Goal: Contribute content: Contribute content

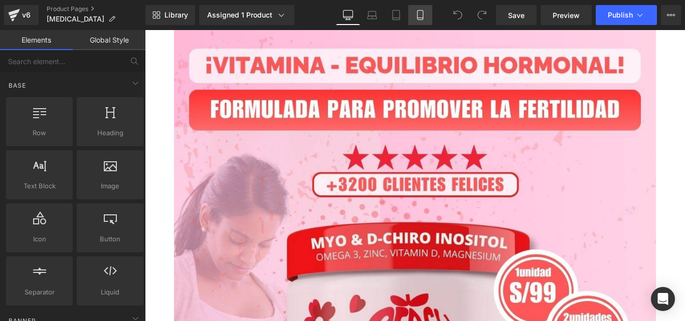
click at [414, 18] on link "Mobile" at bounding box center [420, 15] width 24 height 20
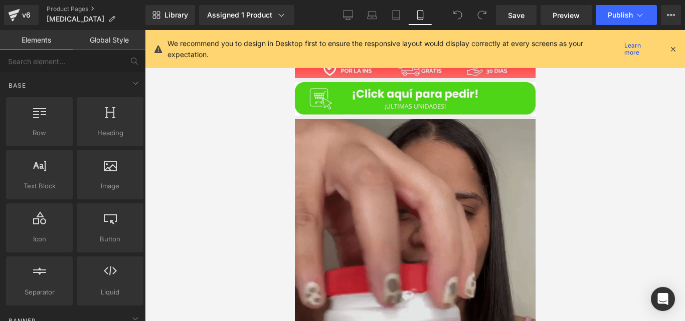
scroll to position [384, 0]
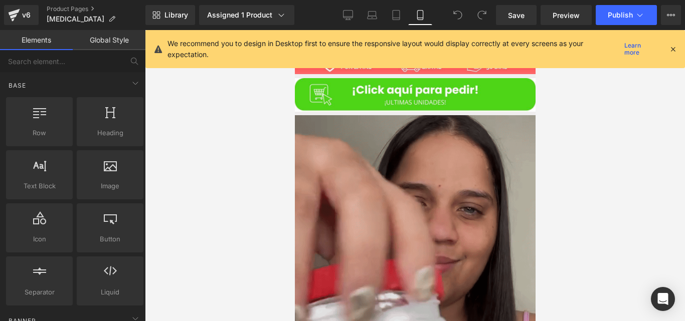
click at [376, 217] on img at bounding box center [414, 271] width 241 height 313
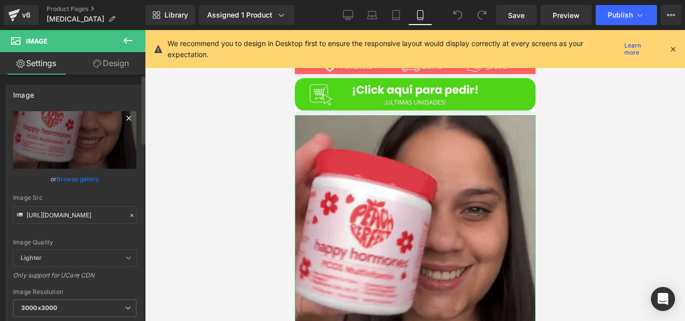
click at [126, 120] on icon at bounding box center [128, 118] width 5 height 5
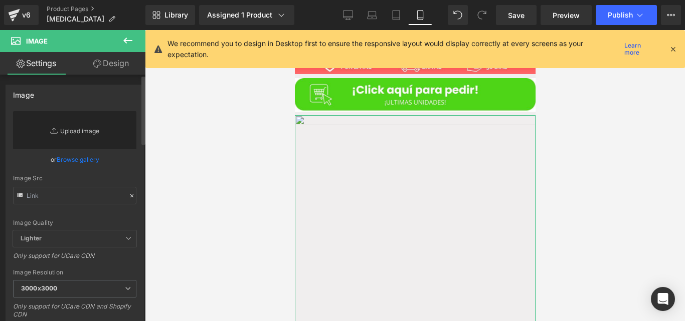
click at [93, 127] on link "Replace Image" at bounding box center [74, 130] width 123 height 38
type input "C:\fakepath\202510131023.webp"
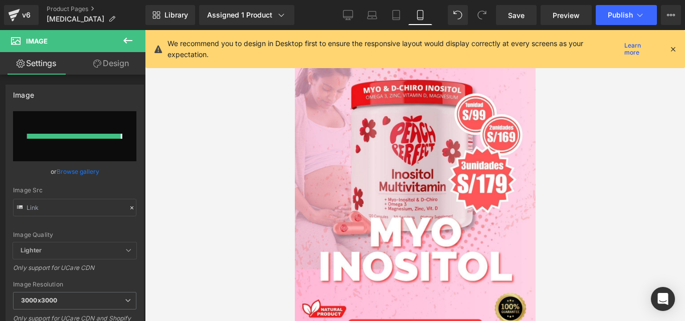
type input "[URL][DOMAIN_NAME]"
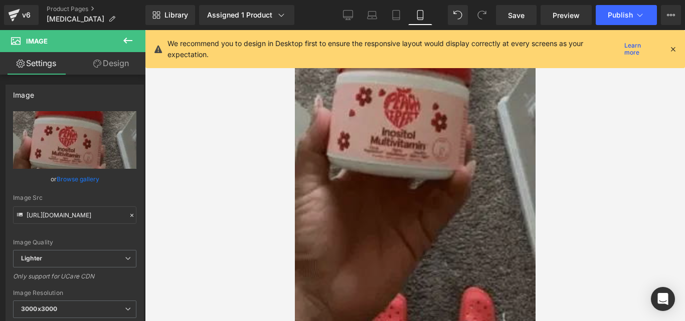
scroll to position [612, 0]
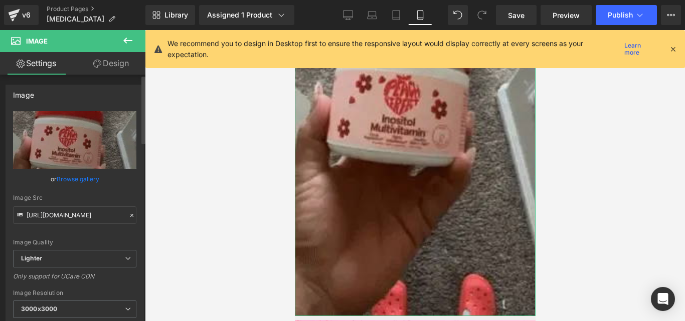
click at [129, 219] on icon at bounding box center [131, 215] width 7 height 7
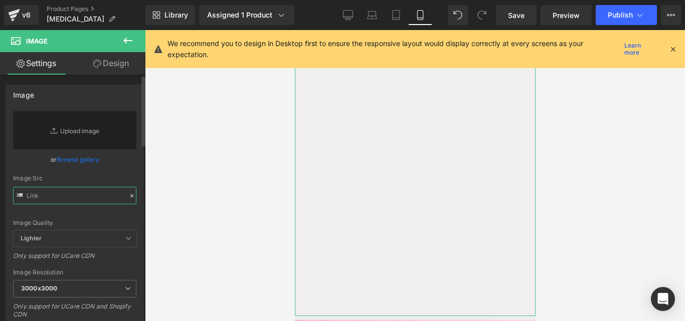
click at [87, 199] on input "text" at bounding box center [74, 196] width 123 height 18
paste input "[URL][DOMAIN_NAME]"
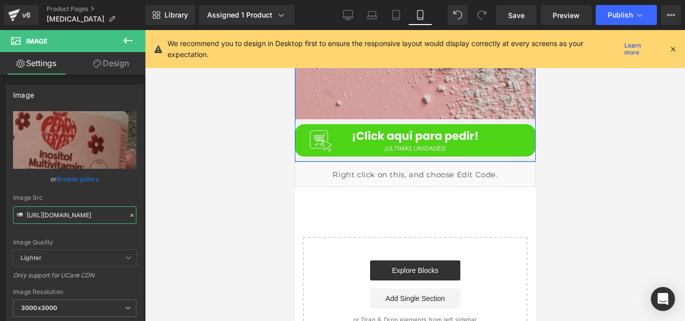
scroll to position [3877, 0]
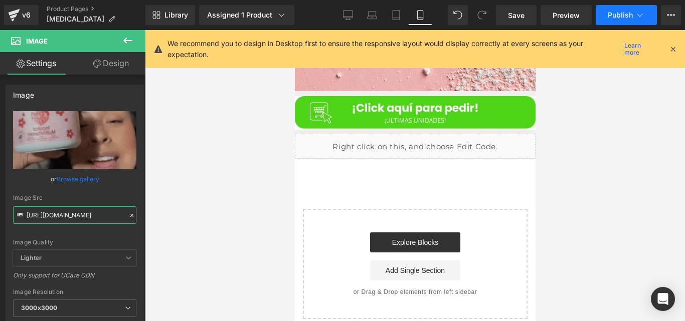
type input "[URL][DOMAIN_NAME]"
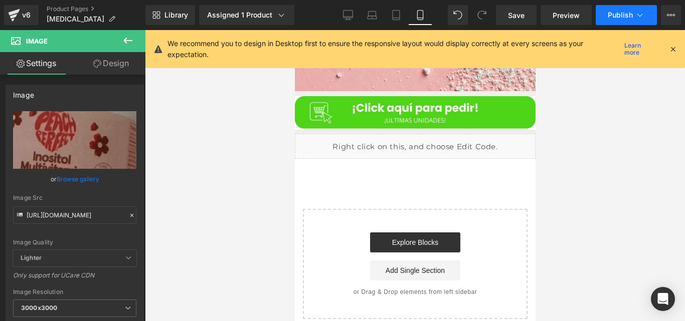
click at [619, 14] on span "Publish" at bounding box center [620, 15] width 25 height 8
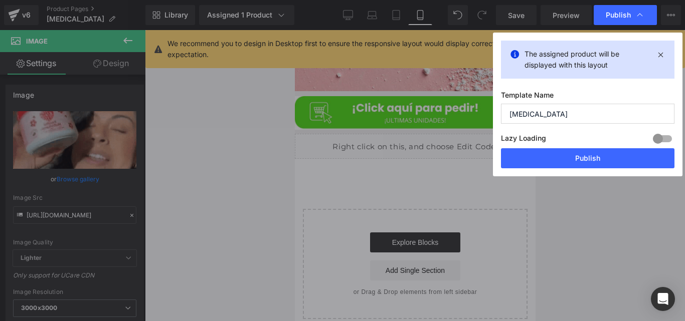
scroll to position [0, 0]
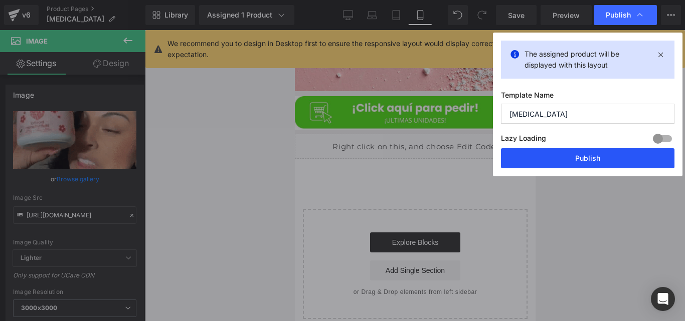
click at [521, 167] on button "Publish" at bounding box center [588, 158] width 174 height 20
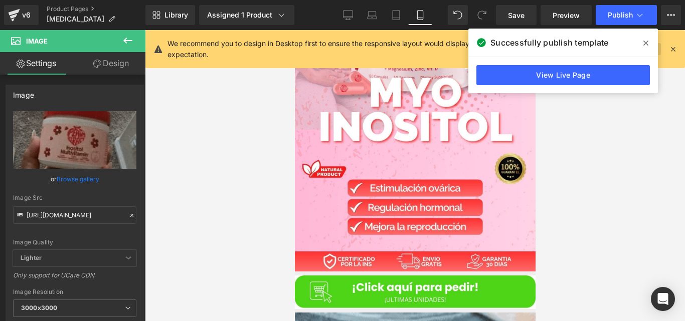
scroll to position [187, 0]
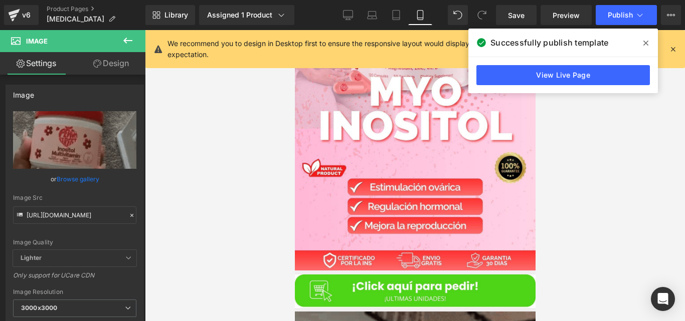
click at [649, 42] on span at bounding box center [646, 43] width 16 height 16
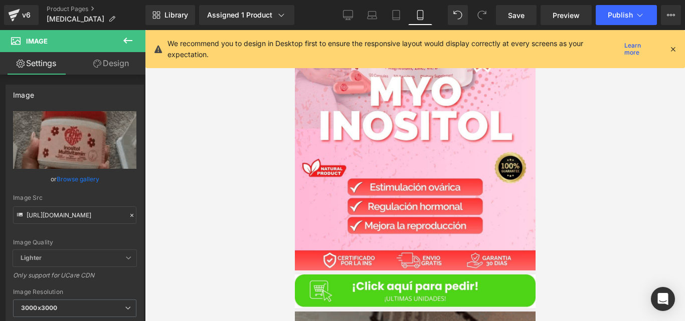
click at [677, 55] on div "We recommend you to design in Desktop first to ensure the responsive layout wou…" at bounding box center [415, 49] width 540 height 38
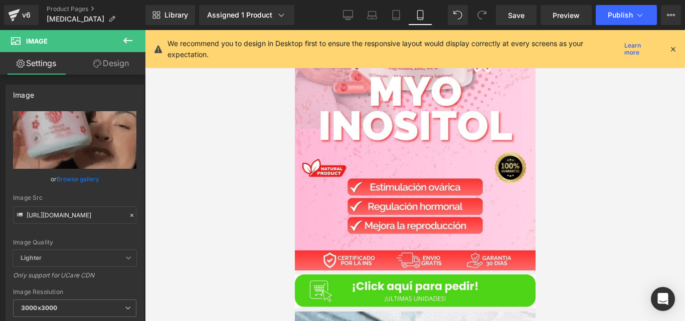
click at [674, 51] on icon at bounding box center [672, 49] width 9 height 9
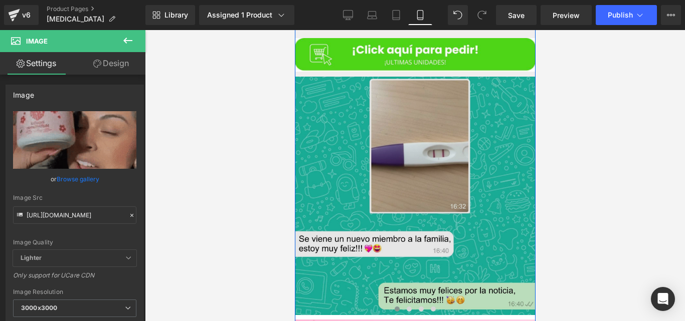
scroll to position [2226, 0]
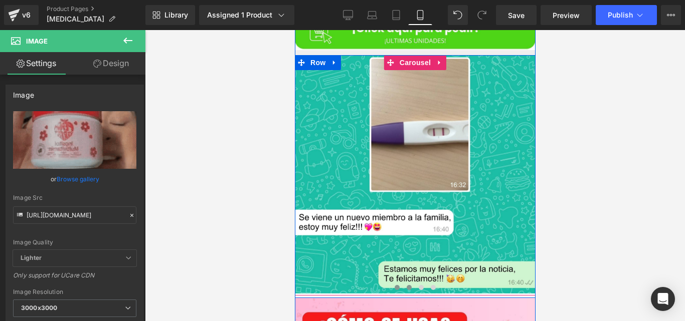
click at [406, 283] on button at bounding box center [409, 288] width 12 height 10
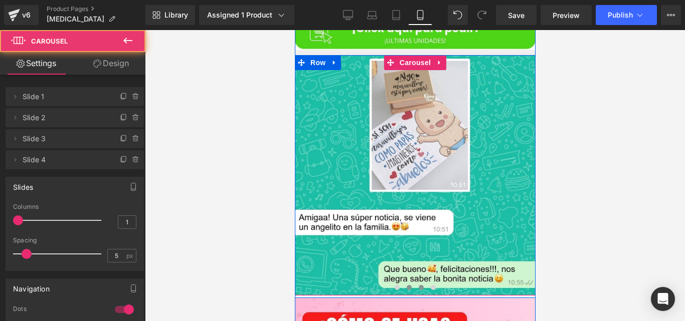
click at [415, 283] on button at bounding box center [421, 288] width 12 height 10
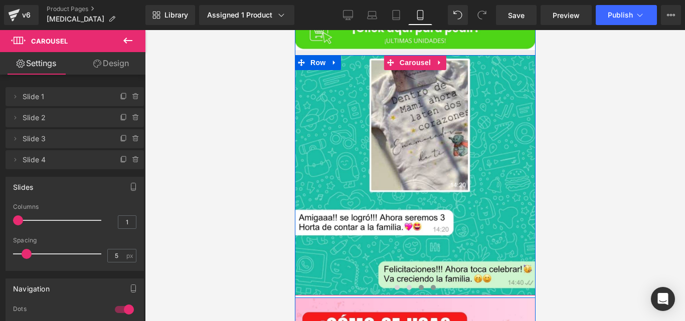
click at [431, 283] on button at bounding box center [433, 288] width 12 height 10
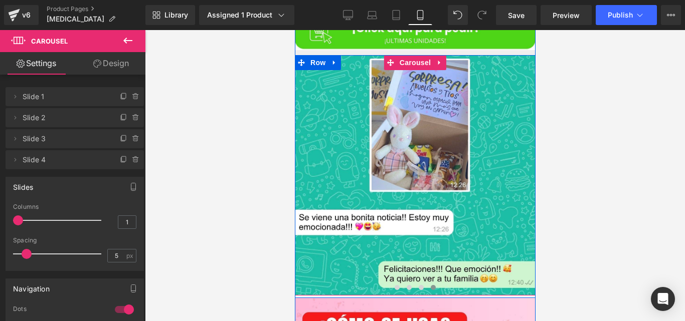
click at [430, 285] on span at bounding box center [432, 287] width 5 height 5
click at [403, 283] on button at bounding box center [409, 288] width 12 height 10
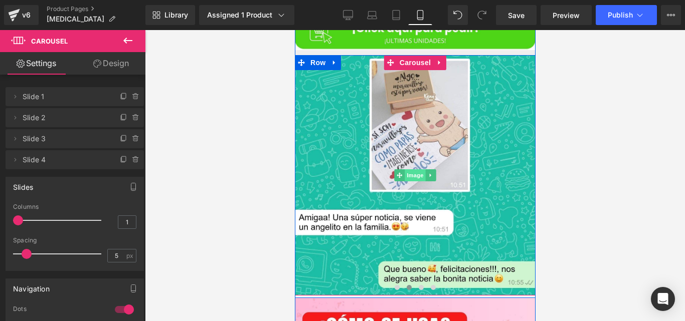
click at [409, 169] on span "Image" at bounding box center [414, 175] width 21 height 12
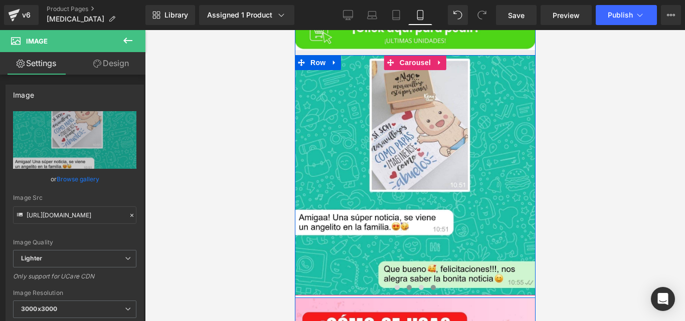
click at [431, 283] on button at bounding box center [433, 288] width 12 height 10
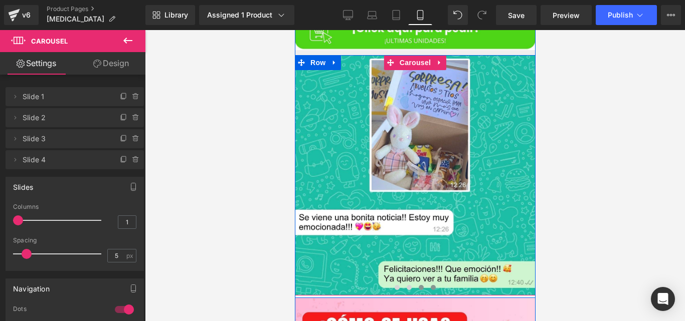
click at [415, 283] on button at bounding box center [421, 288] width 12 height 10
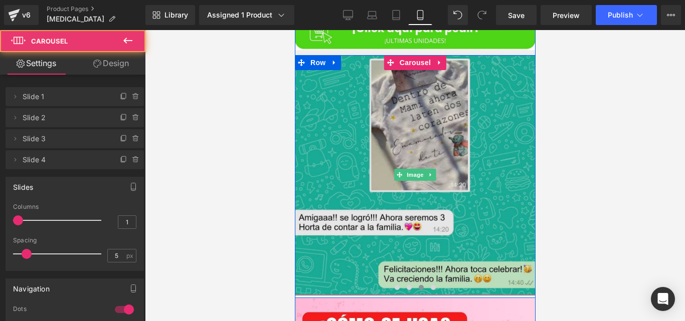
click at [381, 167] on img at bounding box center [414, 175] width 241 height 240
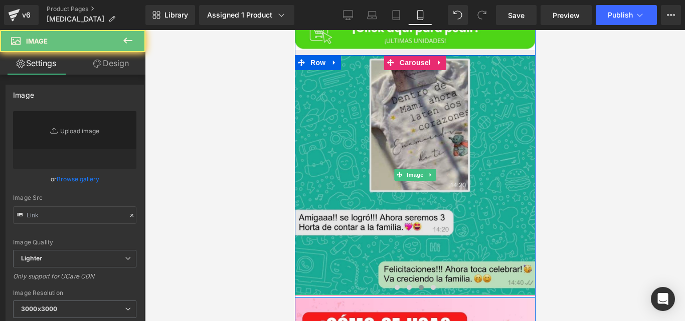
type input "[URL][DOMAIN_NAME]"
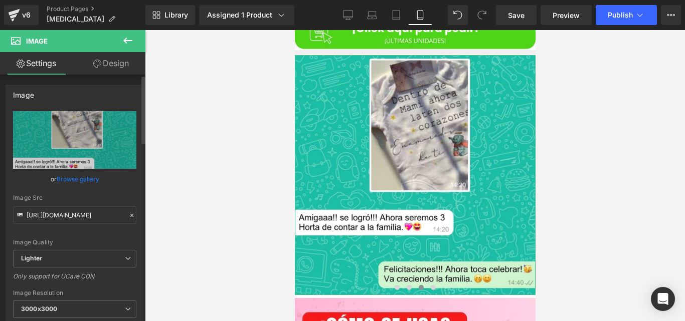
click at [66, 105] on div "Image [URL][DOMAIN_NAME] Replace Image Upload image or Browse gallery Image Src…" at bounding box center [75, 229] width 138 height 288
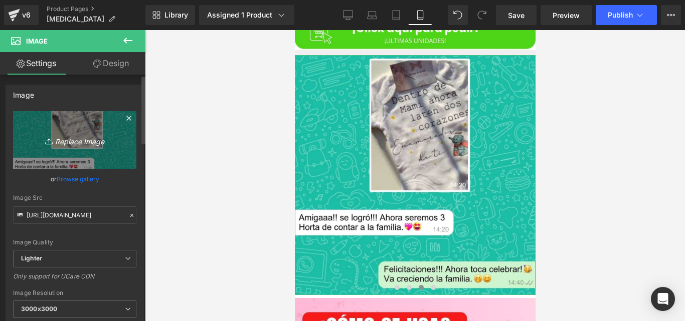
click at [73, 121] on link "Replace Image" at bounding box center [74, 140] width 123 height 58
type input "C:\fakepath\testimonio 3.jpg"
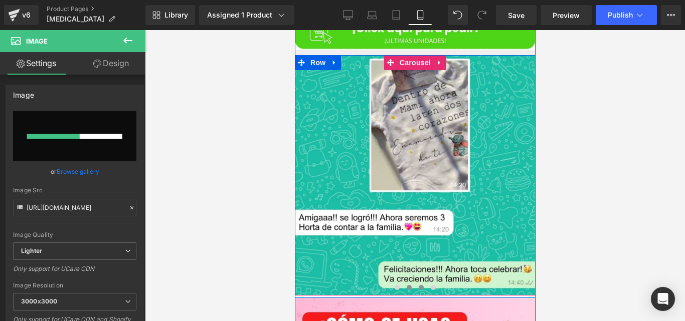
click at [407, 283] on button at bounding box center [409, 288] width 12 height 10
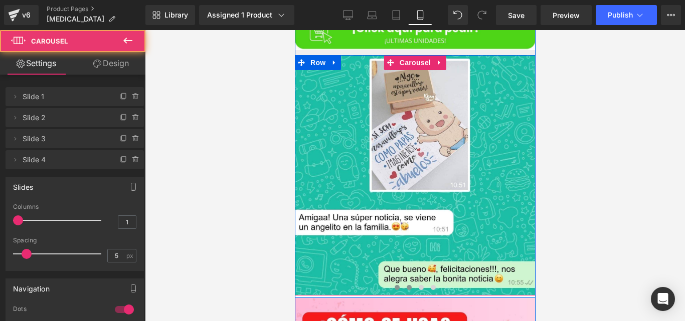
click at [394, 285] on span at bounding box center [396, 287] width 5 height 5
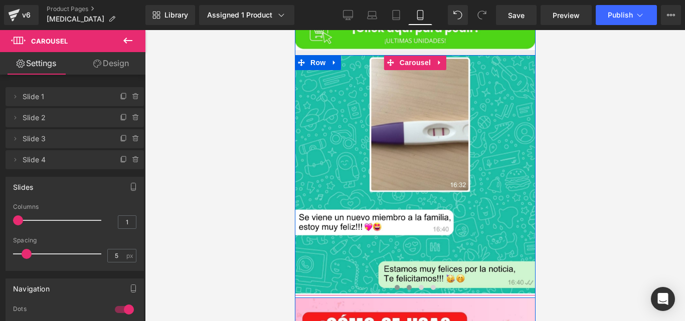
click at [406, 285] on span at bounding box center [408, 287] width 5 height 5
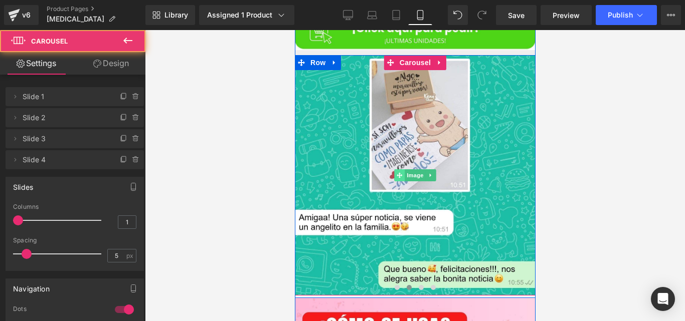
click at [394, 169] on span at bounding box center [399, 175] width 11 height 12
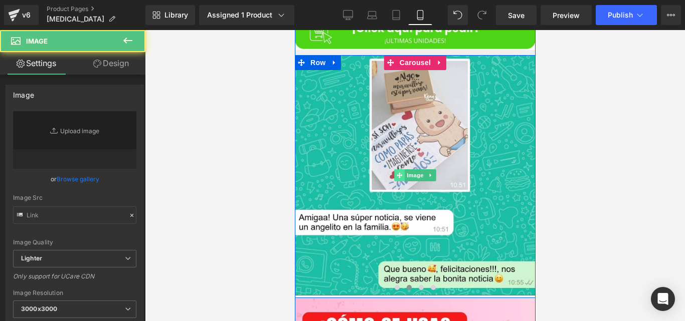
type input "[URL][DOMAIN_NAME]"
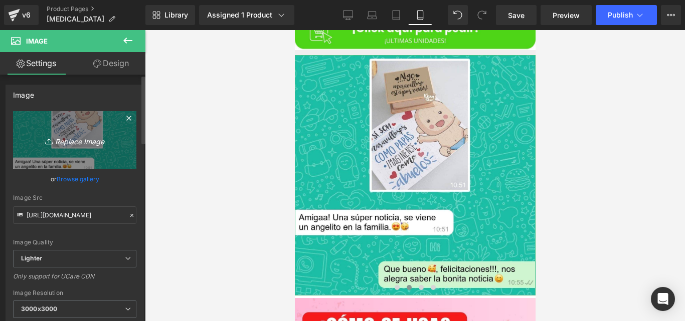
click at [88, 139] on icon "Replace Image" at bounding box center [75, 140] width 80 height 13
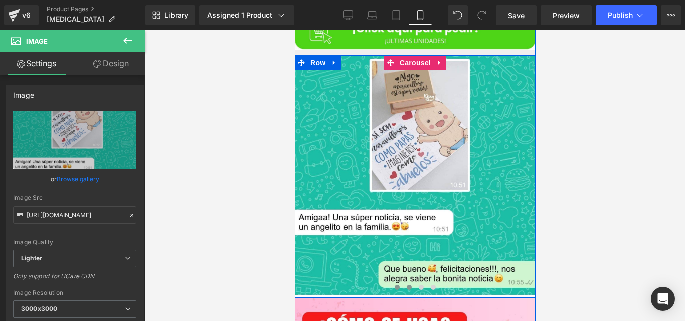
click at [394, 285] on span at bounding box center [396, 287] width 5 height 5
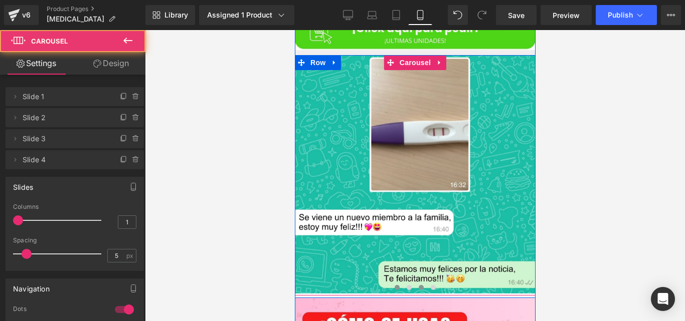
click at [415, 283] on button at bounding box center [421, 288] width 12 height 10
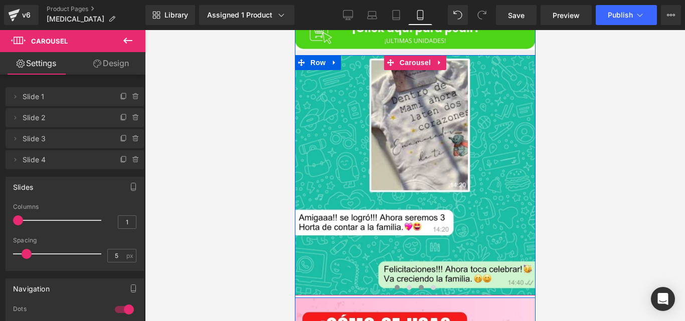
click at [394, 285] on span at bounding box center [396, 287] width 5 height 5
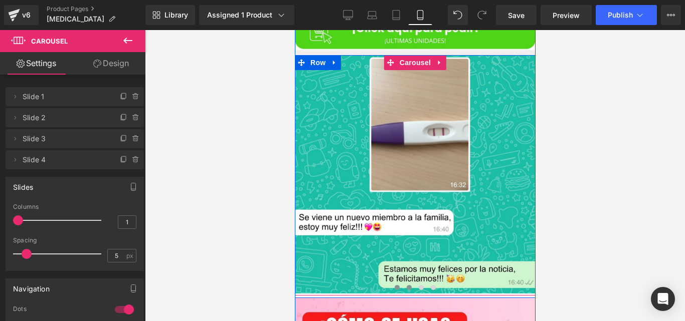
click at [406, 285] on span at bounding box center [408, 287] width 5 height 5
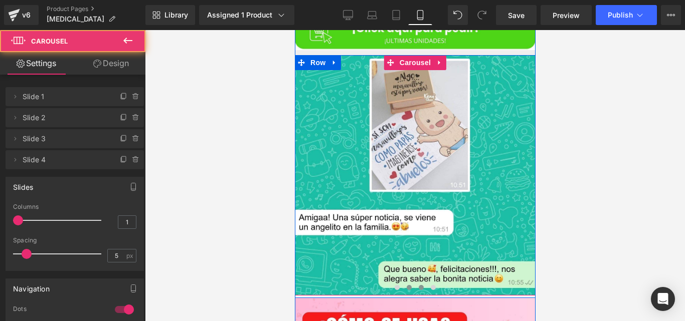
click at [418, 285] on span at bounding box center [420, 287] width 5 height 5
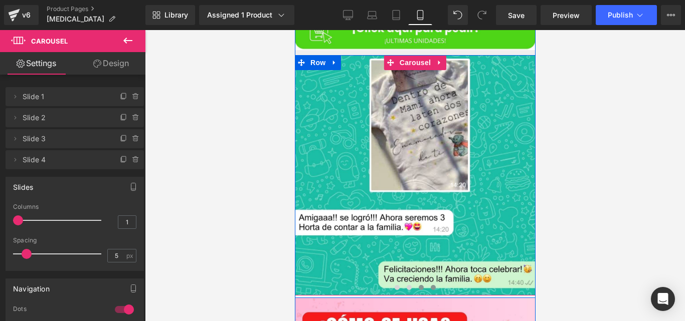
click at [430, 285] on span at bounding box center [432, 287] width 5 height 5
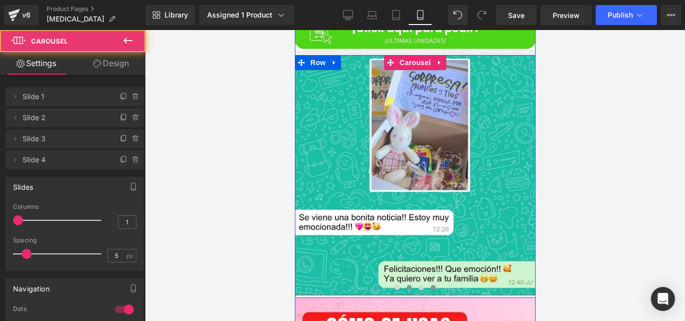
click at [403, 283] on button at bounding box center [409, 288] width 12 height 10
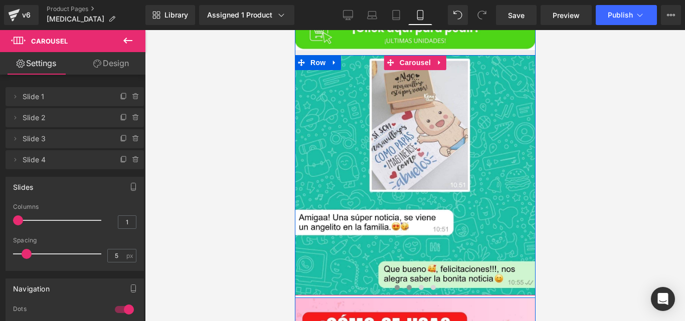
click at [394, 285] on span at bounding box center [396, 287] width 5 height 5
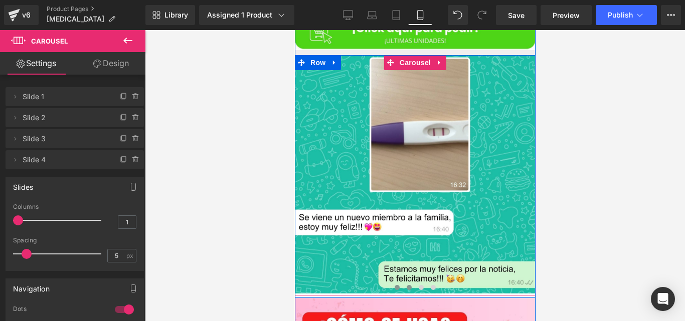
click at [406, 285] on span at bounding box center [408, 287] width 5 height 5
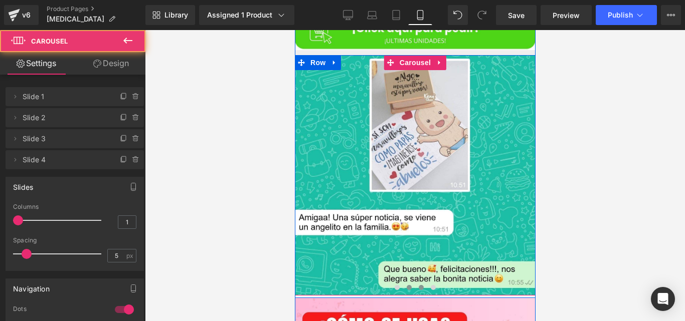
click at [418, 285] on span at bounding box center [420, 287] width 5 height 5
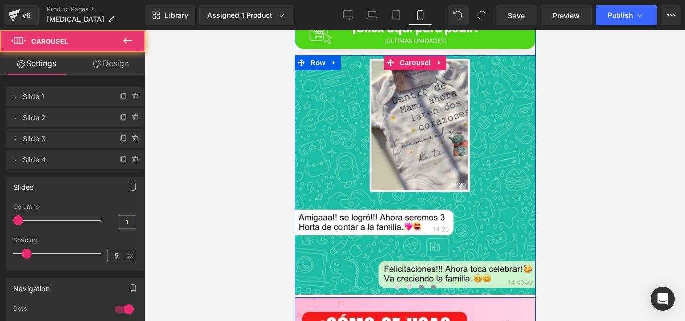
click at [431, 285] on span at bounding box center [432, 287] width 5 height 5
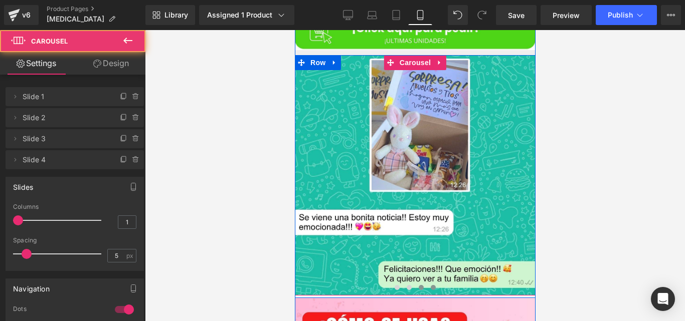
click at [415, 283] on button at bounding box center [421, 288] width 12 height 10
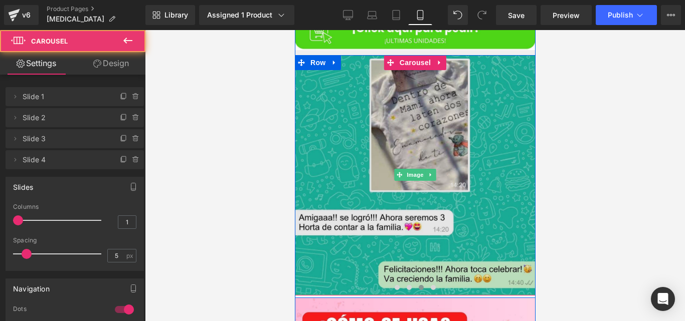
click at [436, 190] on img at bounding box center [414, 175] width 241 height 240
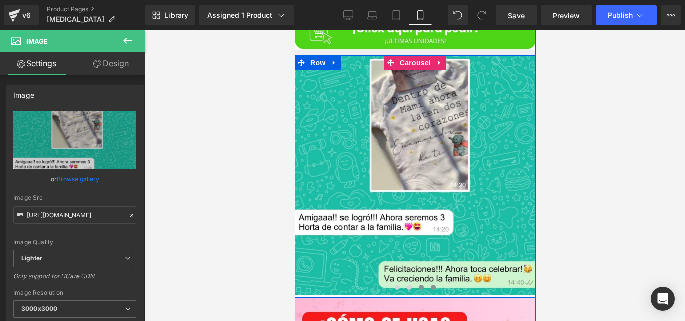
click at [429, 283] on button at bounding box center [433, 288] width 12 height 10
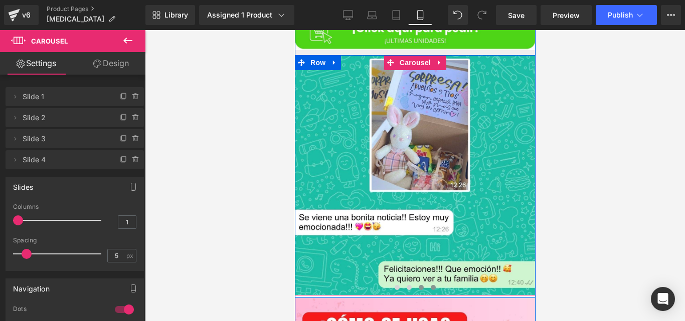
click at [419, 283] on button at bounding box center [421, 288] width 12 height 10
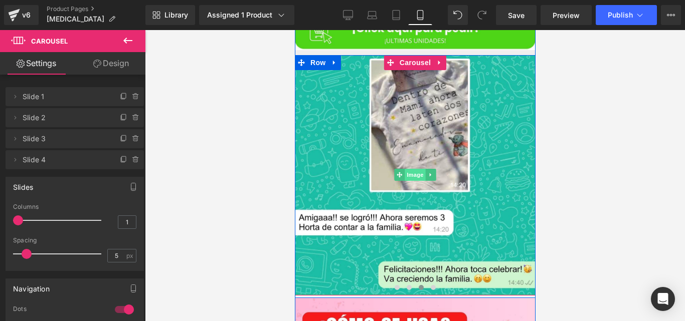
click at [404, 169] on span "Image" at bounding box center [414, 175] width 21 height 12
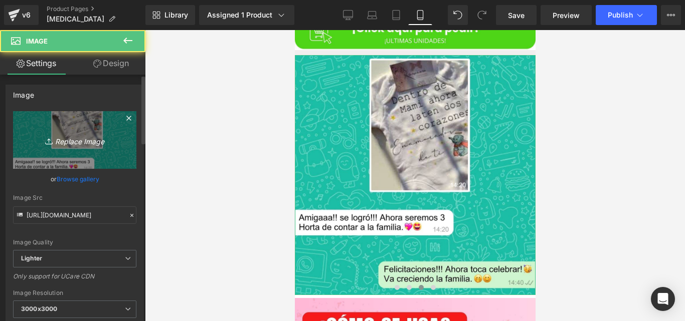
click at [80, 126] on link "Replace Image" at bounding box center [74, 140] width 123 height 58
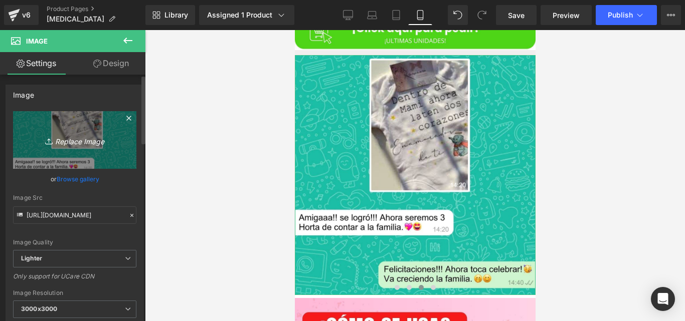
type input "C:\fakepath\testimonio 3.jpg"
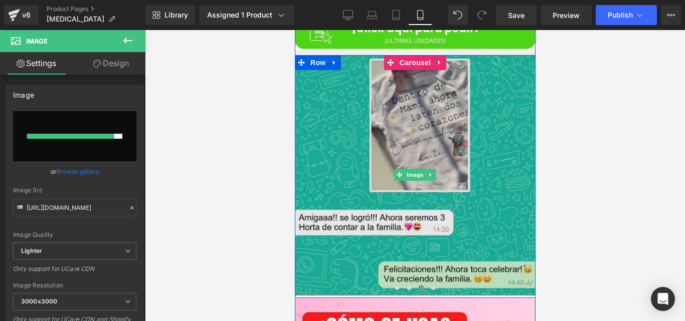
type input "[URL][DOMAIN_NAME]"
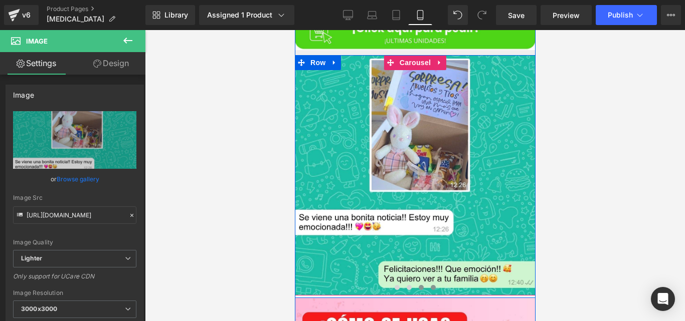
click at [430, 285] on span at bounding box center [432, 287] width 5 height 5
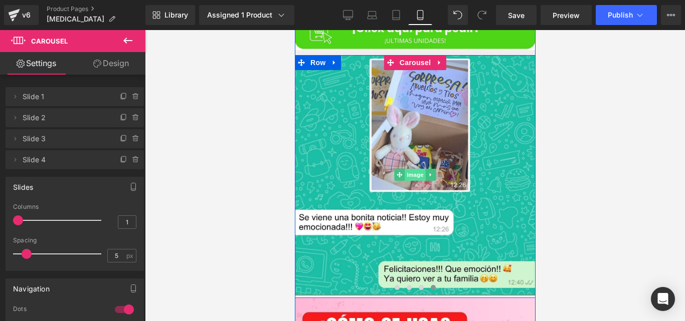
click at [412, 169] on span "Image" at bounding box center [414, 175] width 21 height 12
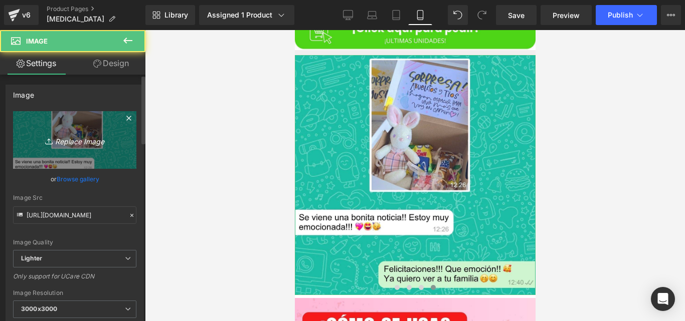
click at [47, 115] on link "Replace Image" at bounding box center [74, 140] width 123 height 58
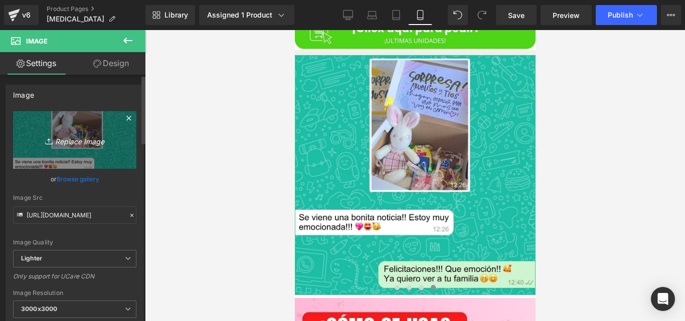
type input "C:\fakepath\testimonio 4.jpg"
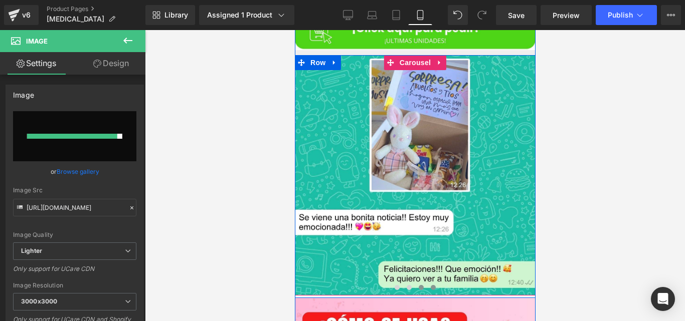
type input "[URL][DOMAIN_NAME]"
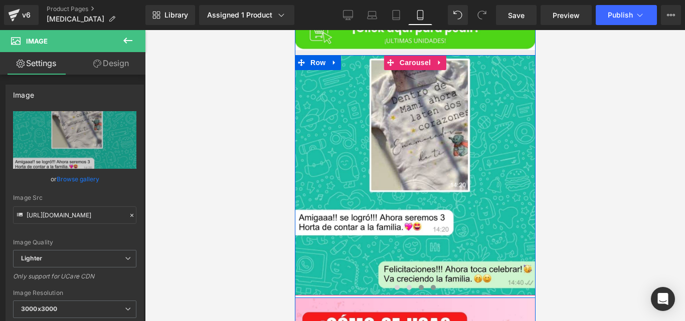
click at [421, 283] on button at bounding box center [421, 288] width 12 height 10
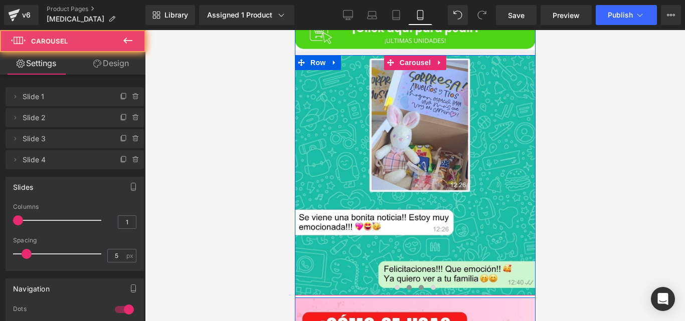
click at [409, 283] on button at bounding box center [409, 288] width 12 height 10
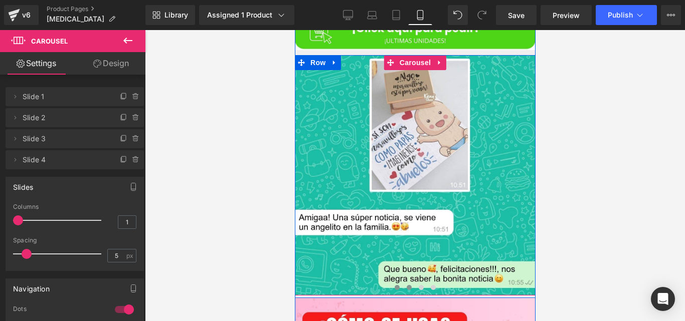
click at [395, 283] on button at bounding box center [397, 288] width 12 height 10
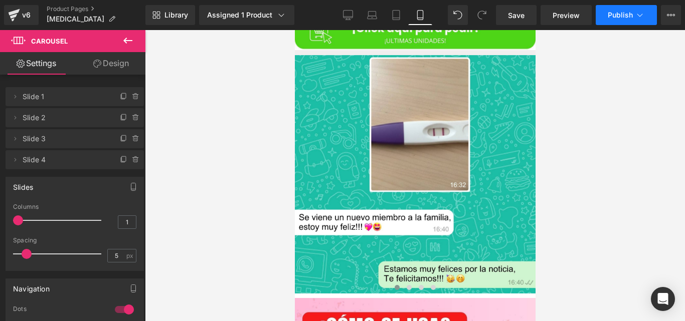
click at [622, 21] on button "Publish" at bounding box center [626, 15] width 61 height 20
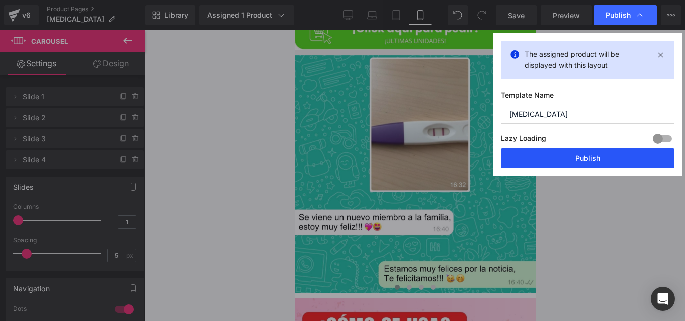
click at [536, 163] on button "Publish" at bounding box center [588, 158] width 174 height 20
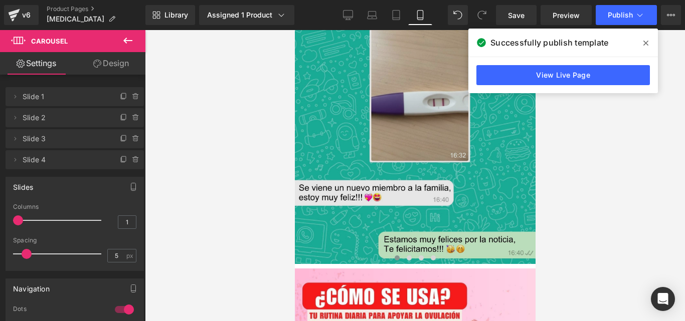
scroll to position [2186, 0]
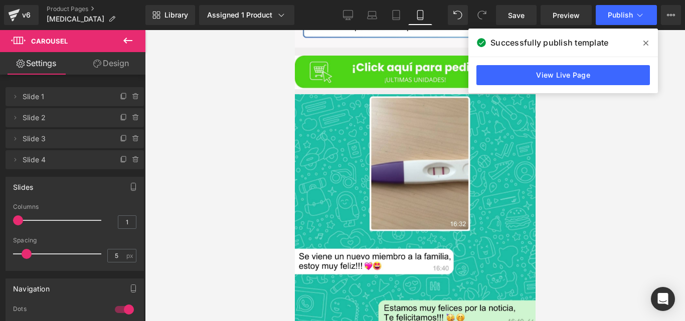
click at [648, 43] on span at bounding box center [646, 43] width 16 height 16
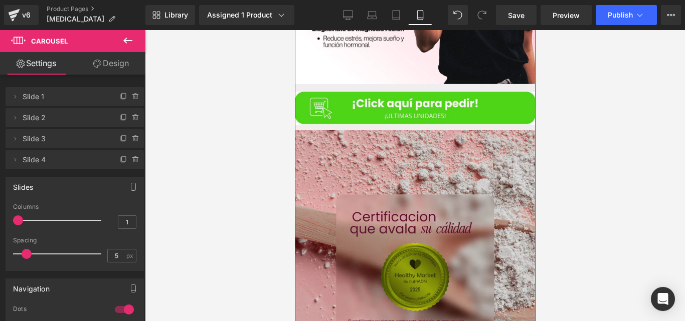
scroll to position [3532, 0]
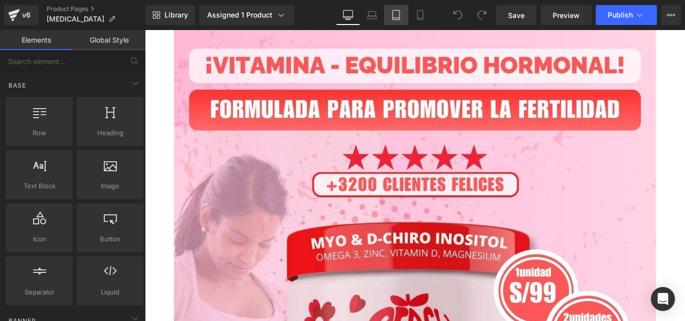
click at [400, 18] on icon at bounding box center [396, 18] width 7 height 0
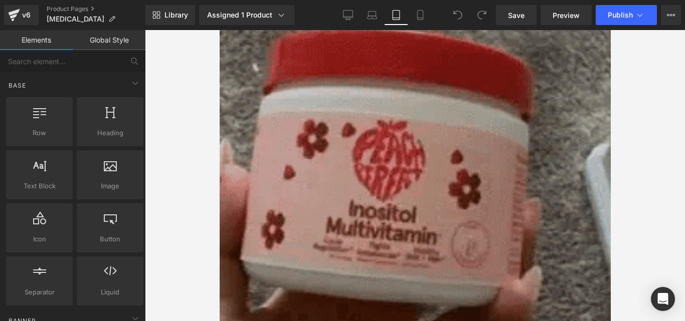
scroll to position [964, 0]
